Goal: Task Accomplishment & Management: Use online tool/utility

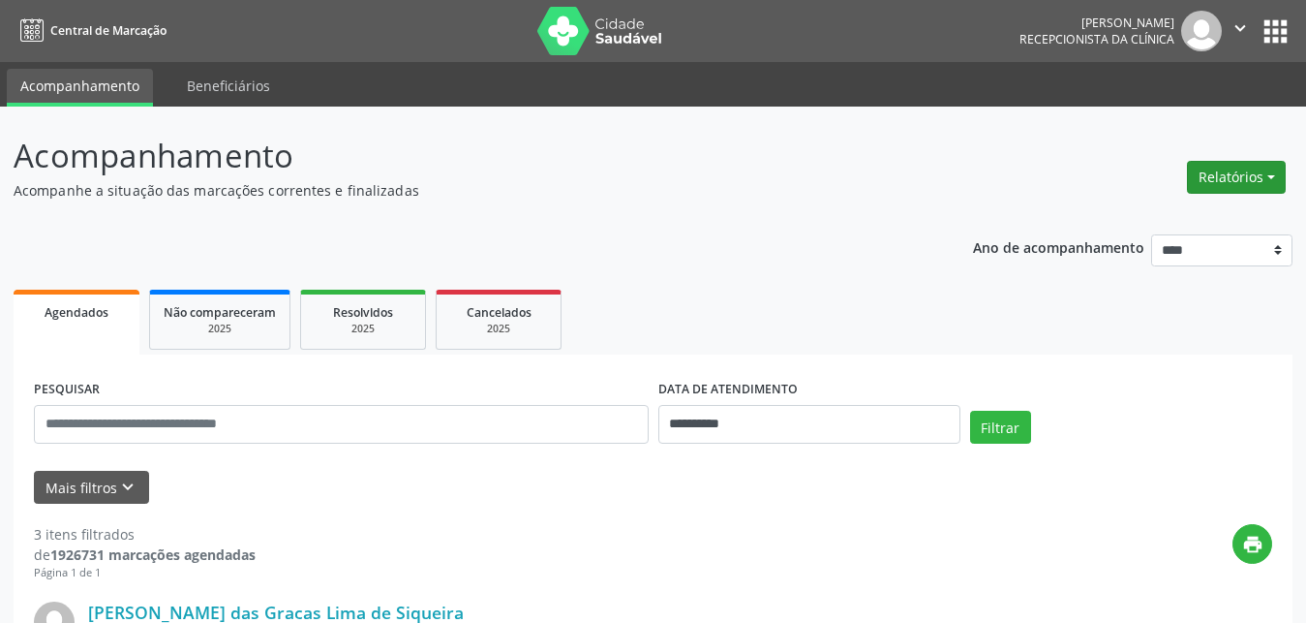
click at [1244, 176] on button "Relatórios" at bounding box center [1236, 177] width 99 height 33
click at [1184, 223] on link "Agendamentos" at bounding box center [1183, 218] width 208 height 27
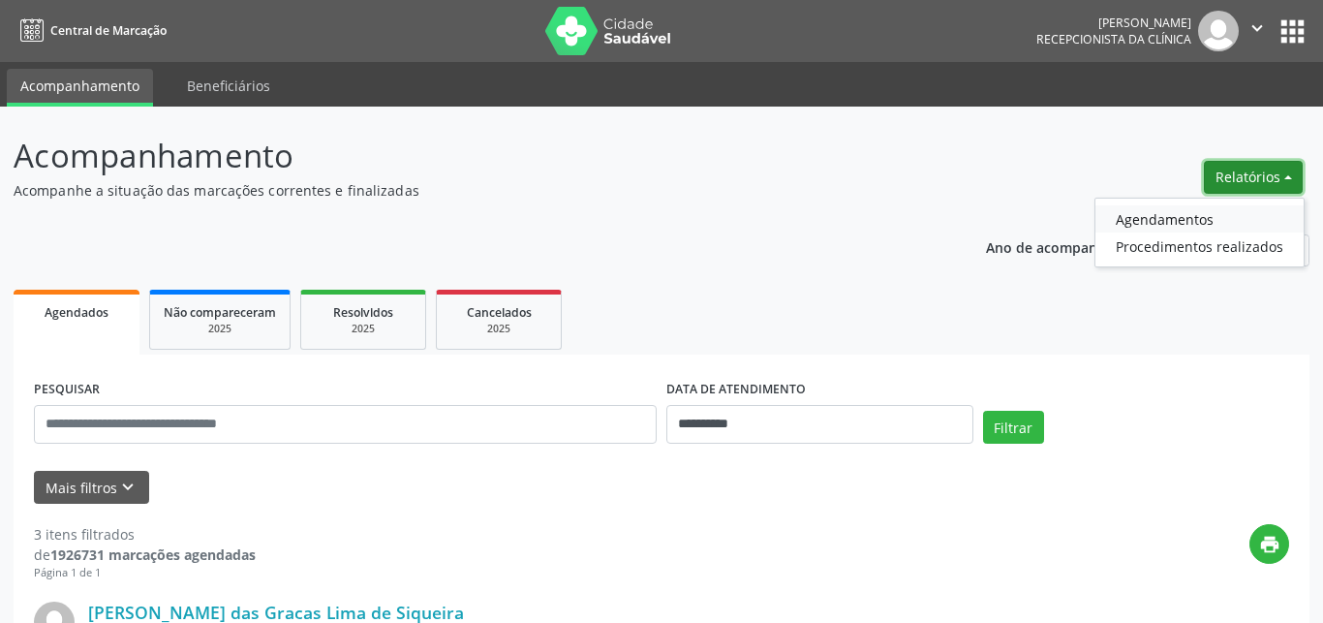
select select "*"
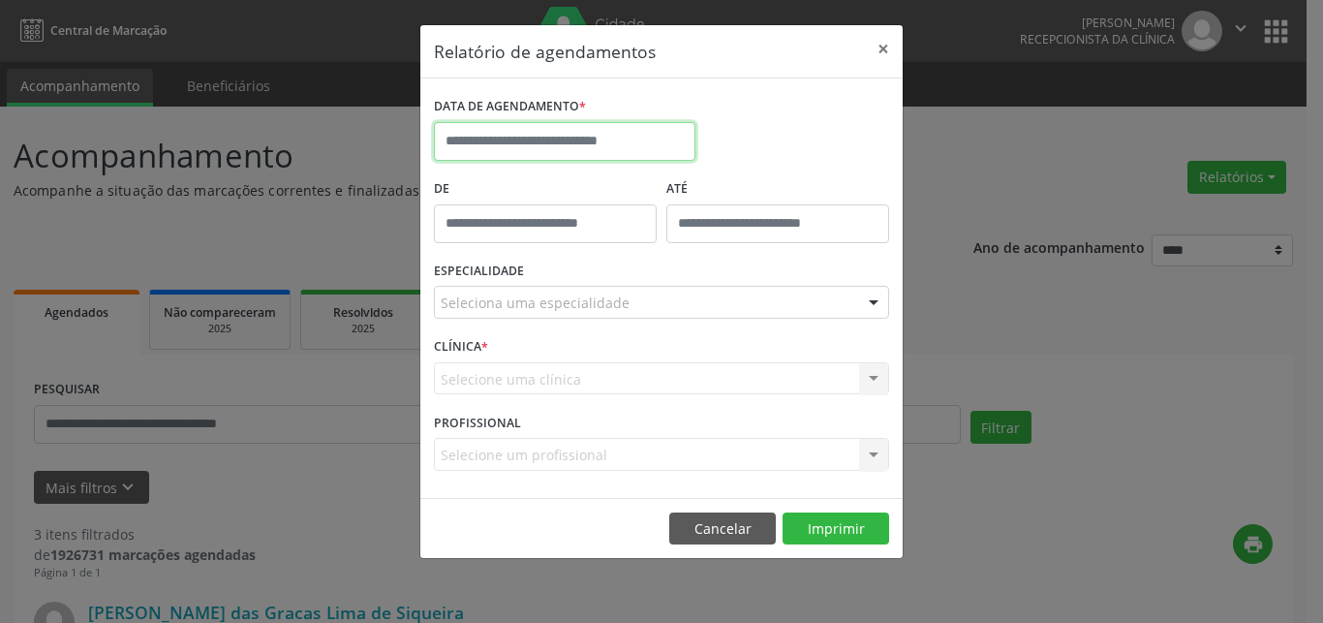
click at [581, 138] on input "text" at bounding box center [564, 141] width 261 height 39
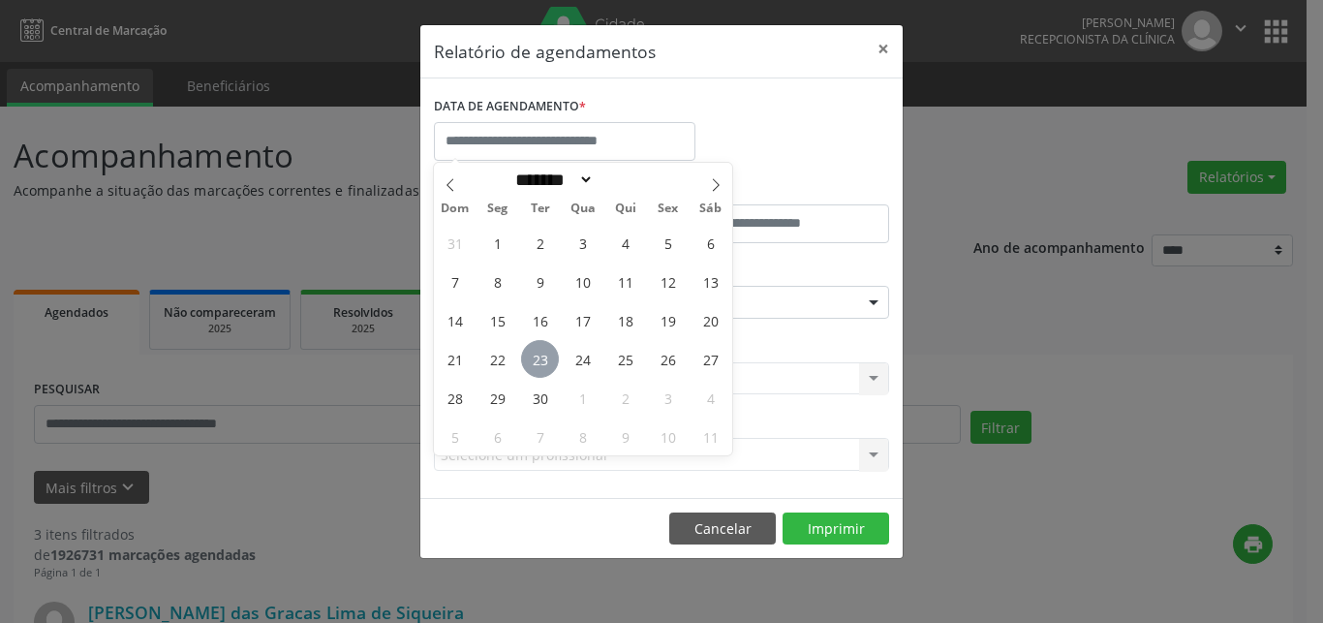
click at [543, 355] on span "23" at bounding box center [540, 359] width 38 height 38
type input "**********"
click at [545, 349] on span "23" at bounding box center [540, 359] width 38 height 38
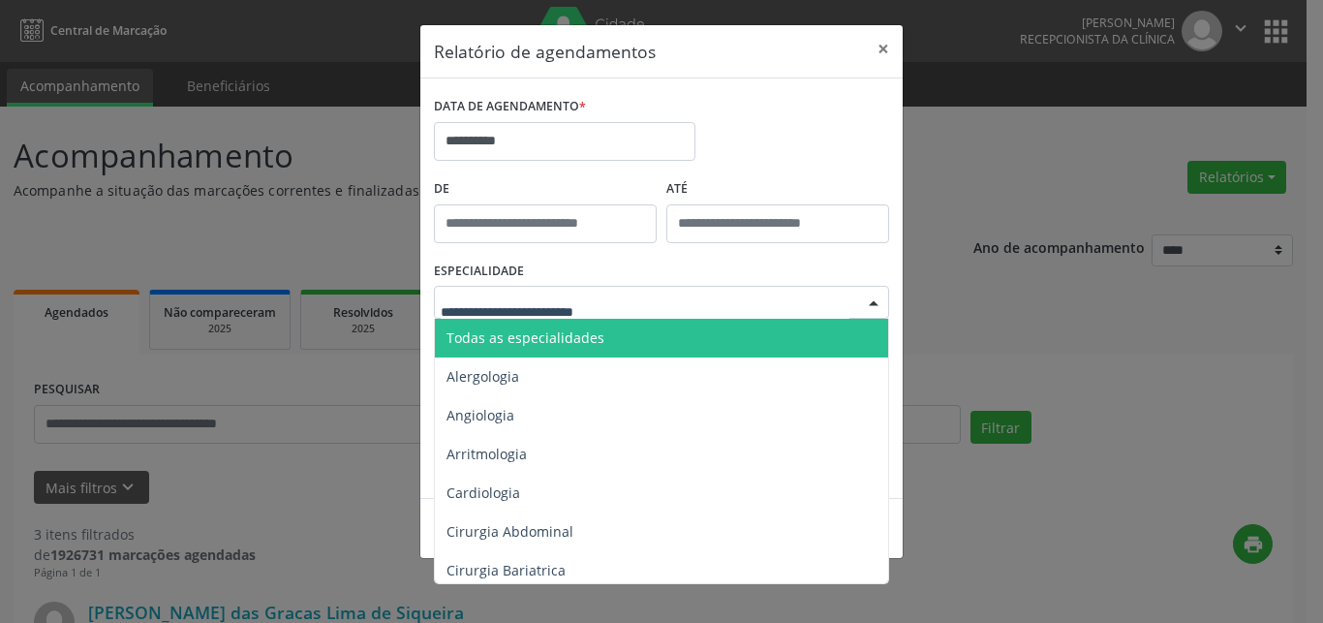
click at [556, 341] on span "Todas as especialidades" at bounding box center [525, 337] width 158 height 18
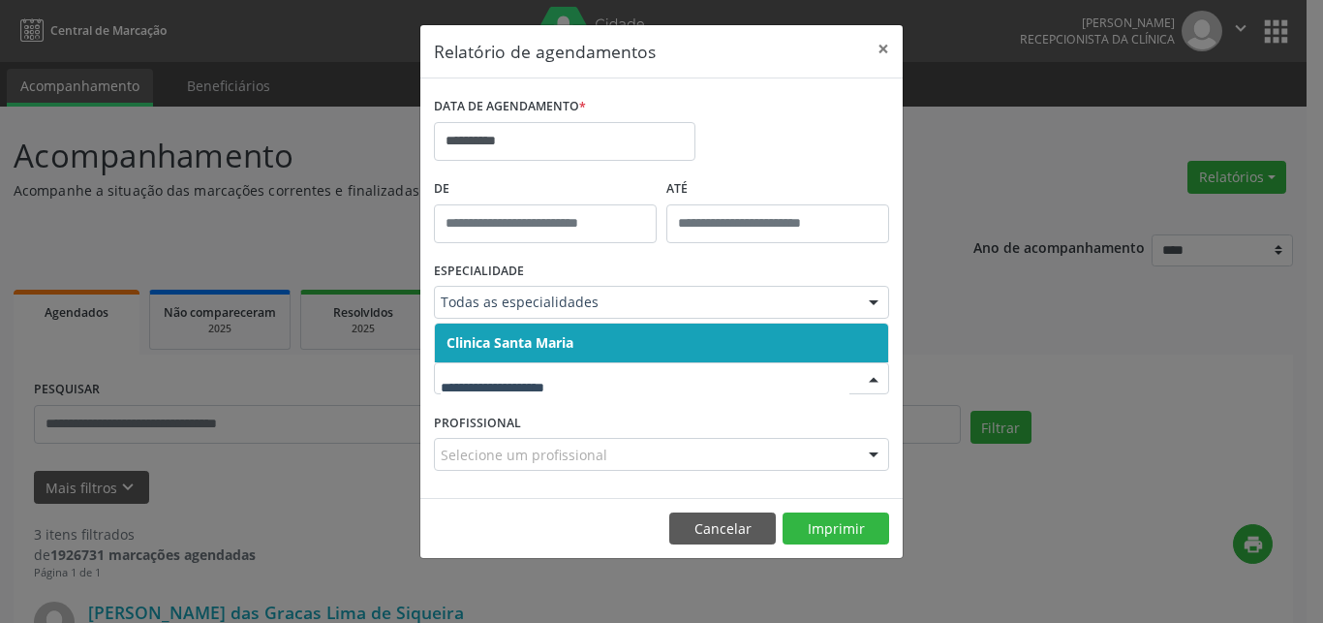
click at [564, 343] on span "Clinica Santa Maria" at bounding box center [509, 342] width 127 height 18
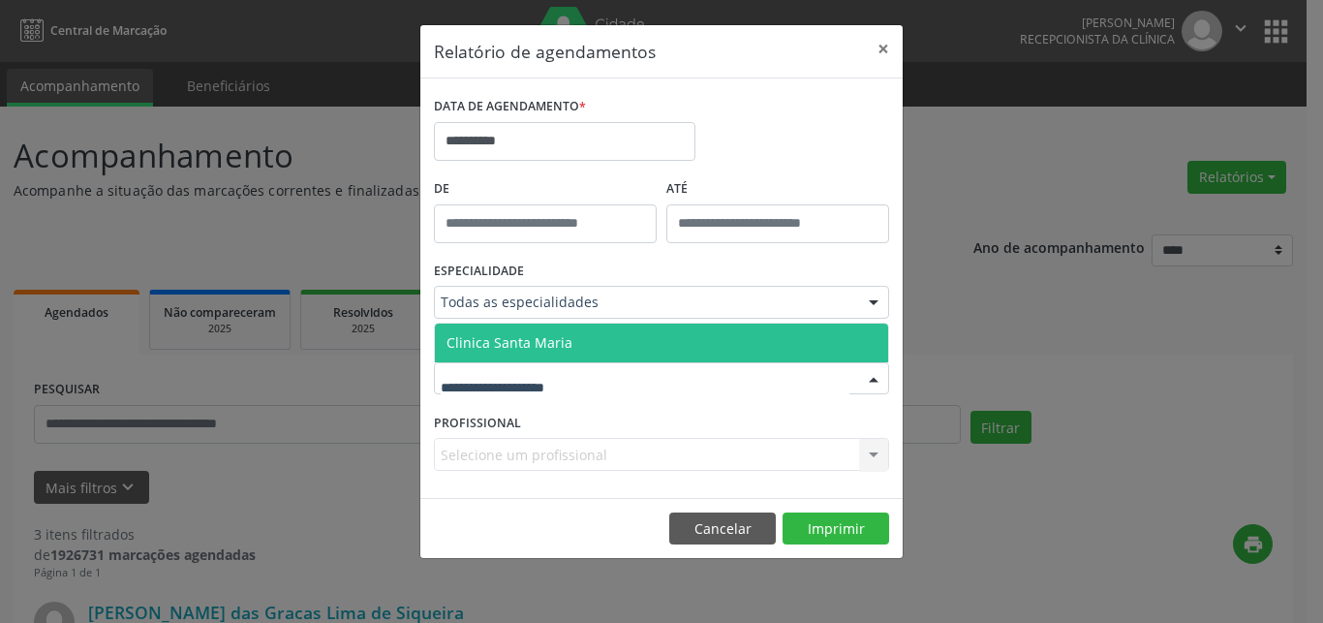
click at [574, 330] on span "Clinica Santa Maria" at bounding box center [661, 342] width 453 height 39
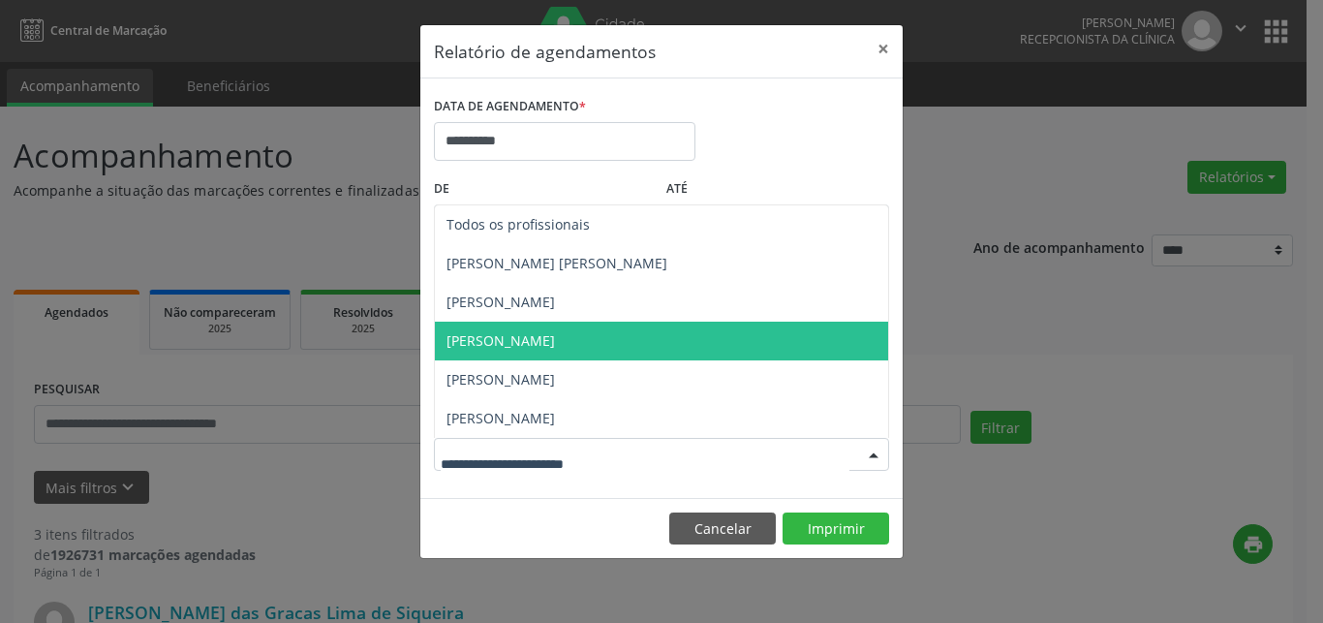
click at [541, 349] on span "[PERSON_NAME]" at bounding box center [500, 340] width 108 height 18
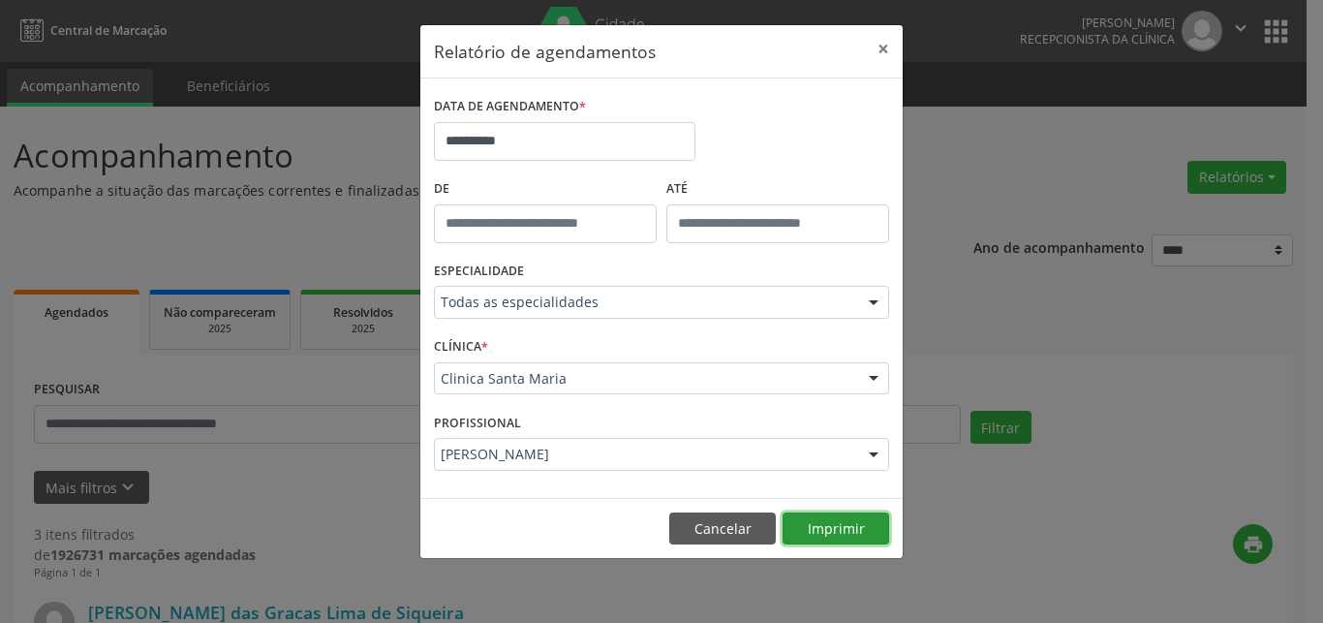
click at [850, 530] on button "Imprimir" at bounding box center [836, 528] width 107 height 33
